Goal: Task Accomplishment & Management: Use online tool/utility

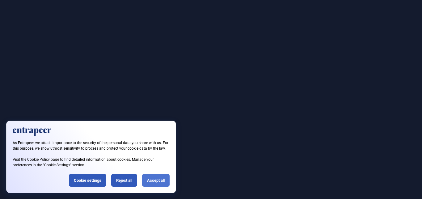
click at [157, 179] on div "Accept all" at bounding box center [155, 180] width 27 height 13
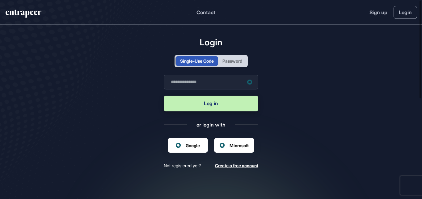
scroll to position [0, 0]
click at [212, 82] on input "text" at bounding box center [211, 82] width 94 height 15
click at [184, 86] on input "text" at bounding box center [211, 82] width 94 height 15
type input "**********"
click at [214, 105] on button "Log in" at bounding box center [211, 104] width 94 height 16
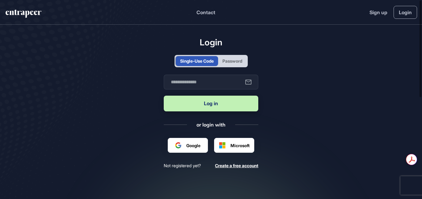
click at [239, 59] on div "Password" at bounding box center [232, 61] width 20 height 6
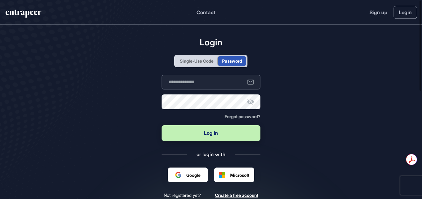
click at [204, 84] on input "text" at bounding box center [210, 82] width 99 height 15
type input "**********"
click at [248, 102] on icon at bounding box center [250, 102] width 7 height 6
click at [216, 139] on button "Log in" at bounding box center [210, 133] width 99 height 16
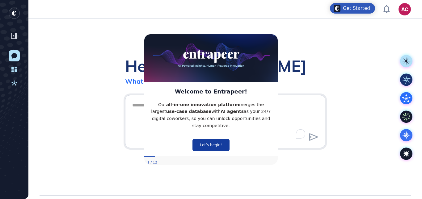
click at [214, 139] on button "Let’s begin!" at bounding box center [210, 145] width 37 height 12
click at [200, 112] on p "Our all-in-one innovation platform merges the largest use-case database with AI…" at bounding box center [211, 115] width 124 height 28
click at [200, 139] on button "Let’s begin!" at bounding box center [210, 145] width 37 height 12
click at [205, 144] on div at bounding box center [224, 121] width 193 height 45
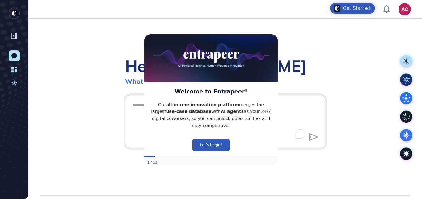
click at [153, 159] on div "Hello, [PERSON_NAME] What sparks your interest [DATE]?" at bounding box center [224, 107] width 393 height 177
click at [203, 142] on textarea "To enrich screen reader interactions, please activate Accessibility in Grammarl…" at bounding box center [224, 120] width 193 height 43
click at [217, 141] on textarea "To enrich screen reader interactions, please activate Accessibility in Grammarl…" at bounding box center [224, 120] width 193 height 43
click at [219, 144] on div at bounding box center [224, 121] width 193 height 45
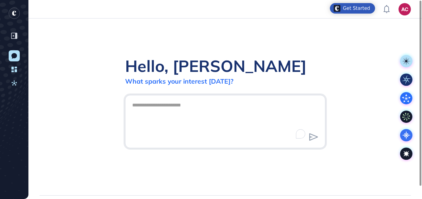
click at [216, 143] on div at bounding box center [224, 121] width 193 height 45
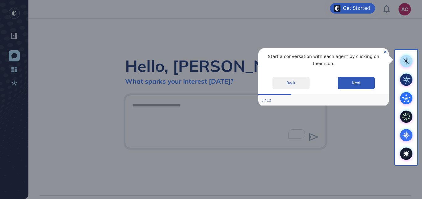
click at [298, 78] on button "Back" at bounding box center [290, 83] width 37 height 12
click at [347, 75] on div at bounding box center [197, 99] width 395 height 199
click at [349, 74] on div at bounding box center [197, 99] width 395 height 199
click at [229, 110] on div at bounding box center [197, 99] width 395 height 199
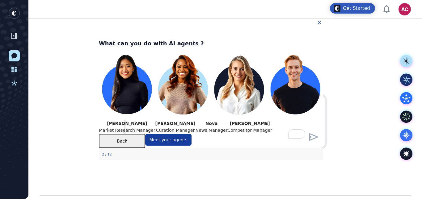
click at [191, 145] on button "Meet your agents" at bounding box center [168, 140] width 46 height 12
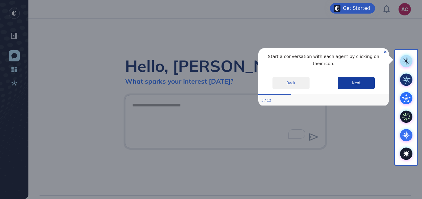
click at [362, 78] on button "Next" at bounding box center [356, 83] width 37 height 12
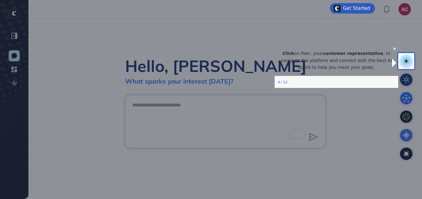
click at [360, 71] on p "Click on Peer, your customer representative , to navigate the platform and conn…" at bounding box center [336, 60] width 114 height 21
click at [393, 50] on icon "Close Preview" at bounding box center [394, 48] width 2 height 2
click at [367, 87] on div "Hello, [PERSON_NAME] What sparks your interest [DATE]?" at bounding box center [224, 107] width 393 height 177
